Goal: Information Seeking & Learning: Learn about a topic

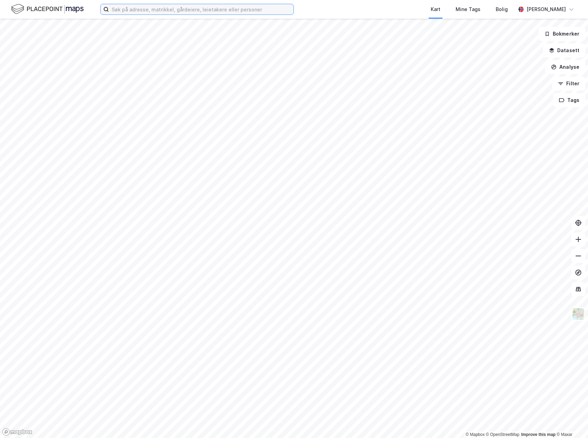
click at [169, 8] on input at bounding box center [201, 9] width 185 height 10
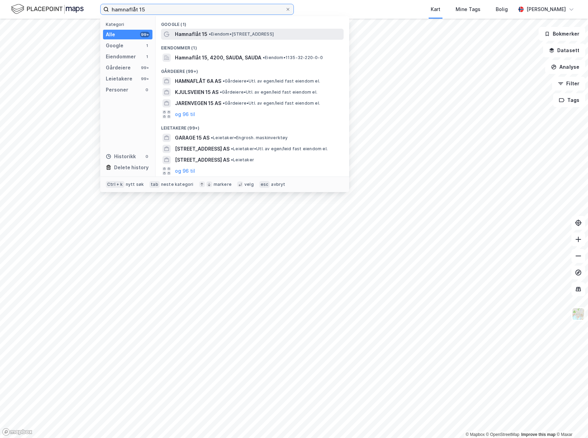
type input "hamnaflåt 15"
click at [227, 33] on span "• Eiendom • [STREET_ADDRESS]" at bounding box center [241, 34] width 65 height 6
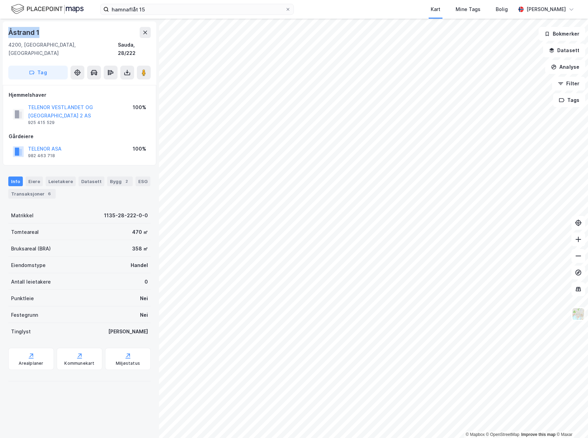
drag, startPoint x: 7, startPoint y: 32, endPoint x: 45, endPoint y: 34, distance: 37.7
click at [45, 34] on div "Åstrand 1 4200, [GEOGRAPHIC_DATA], [GEOGRAPHIC_DATA] Sauda, 28/222 Tag" at bounding box center [79, 53] width 153 height 64
copy div "Åstrand 1"
